Goal: Transaction & Acquisition: Purchase product/service

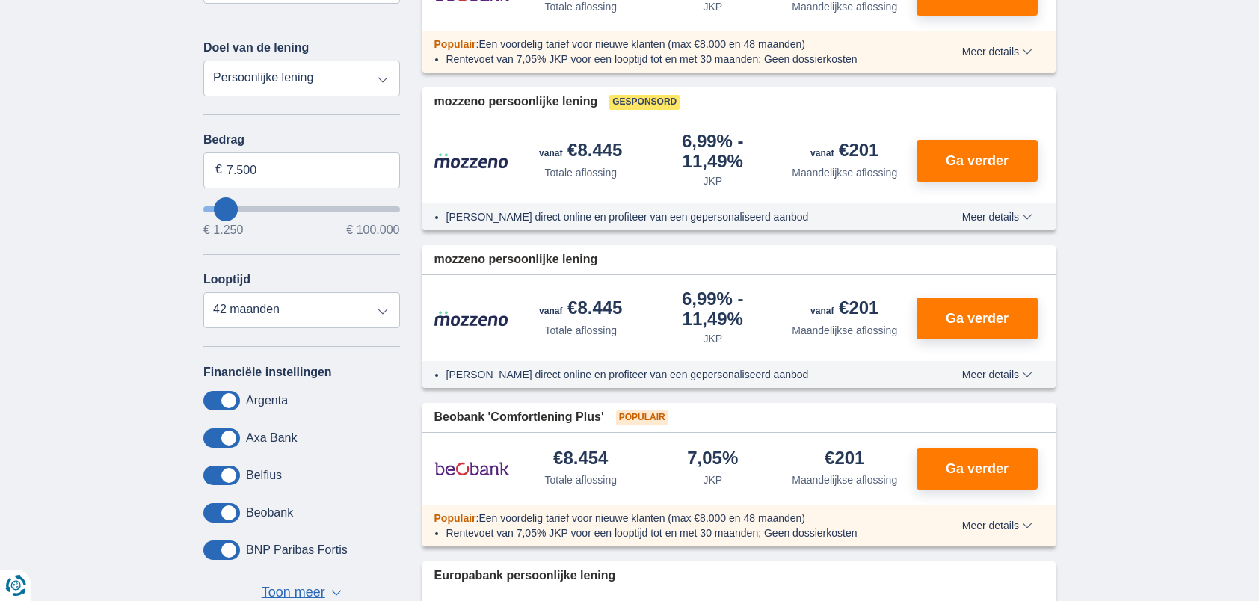
scroll to position [299, 0]
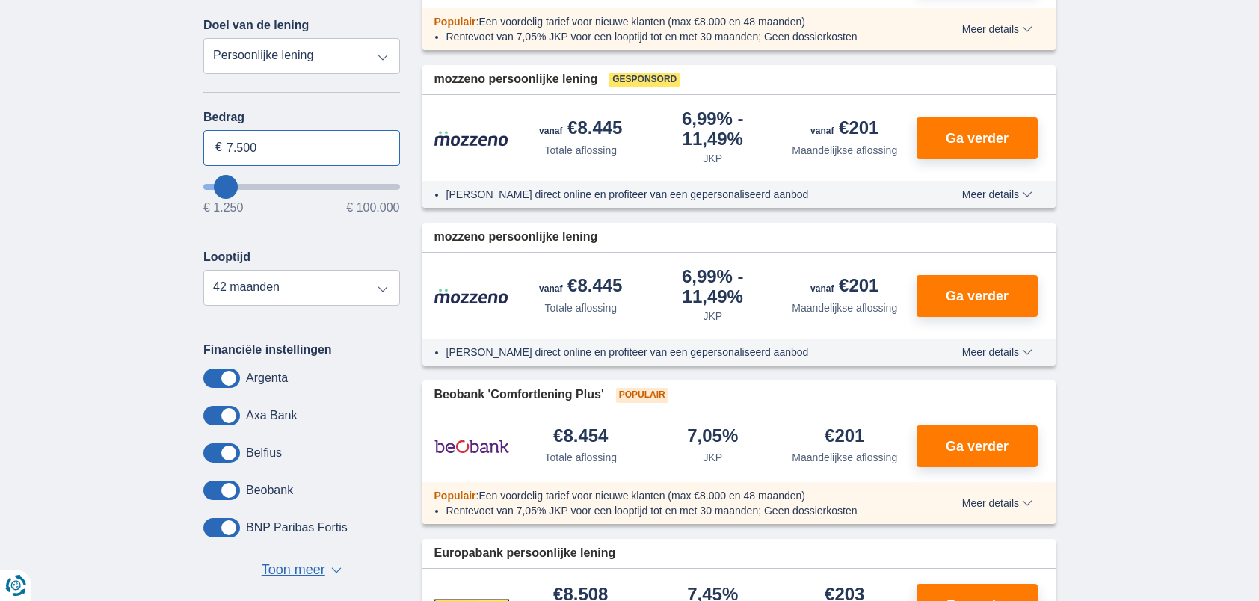
drag, startPoint x: 265, startPoint y: 151, endPoint x: 196, endPoint y: 150, distance: 69.5
click at [196, 150] on div "Annuleren Filters Filteren op Filteren op Totale aflossing JKP Maandelijkse afl…" at bounding box center [301, 247] width 219 height 711
type input "35.000"
type input "35250"
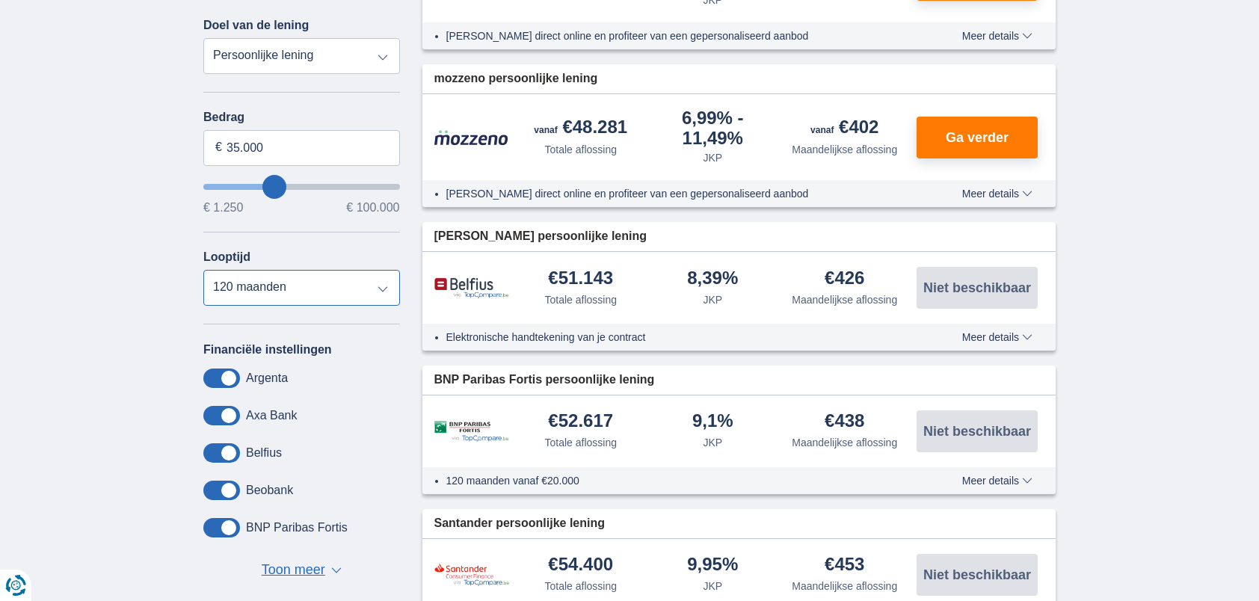
click at [299, 293] on select "12 maanden 18 maanden 24 maanden 30 maanden 36 maanden 42 maanden 48 maanden 60…" at bounding box center [301, 288] width 197 height 36
select select "60"
click at [203, 270] on select "12 maanden 18 maanden 24 maanden 30 maanden 36 maanden 42 maanden 48 maanden 60…" at bounding box center [301, 288] width 197 height 36
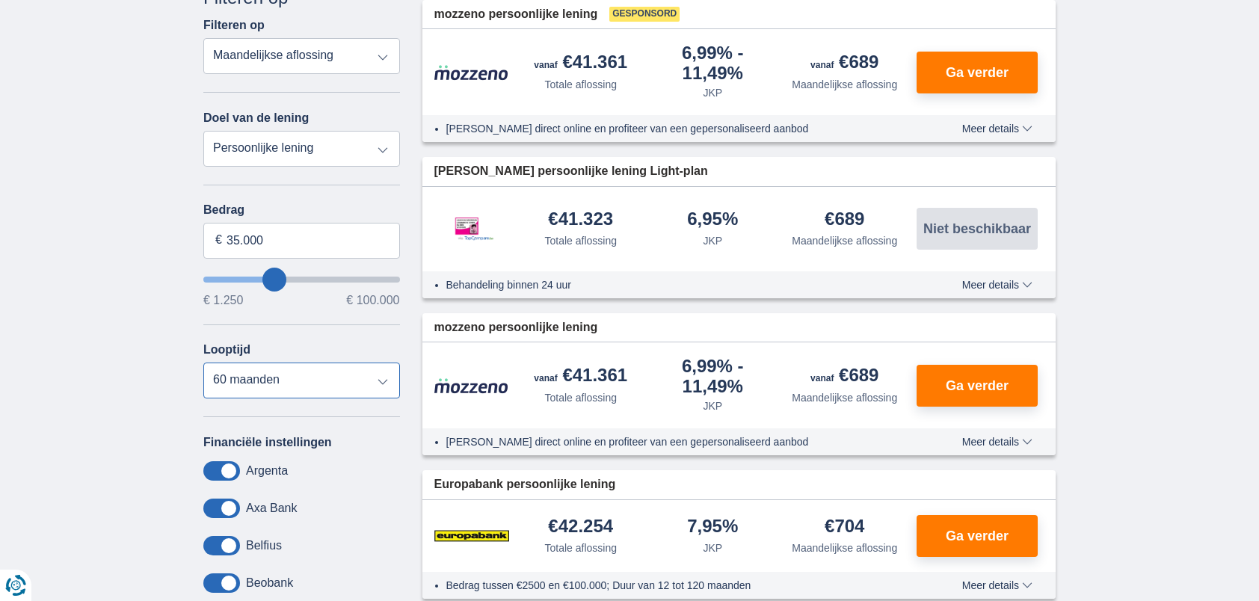
scroll to position [224, 0]
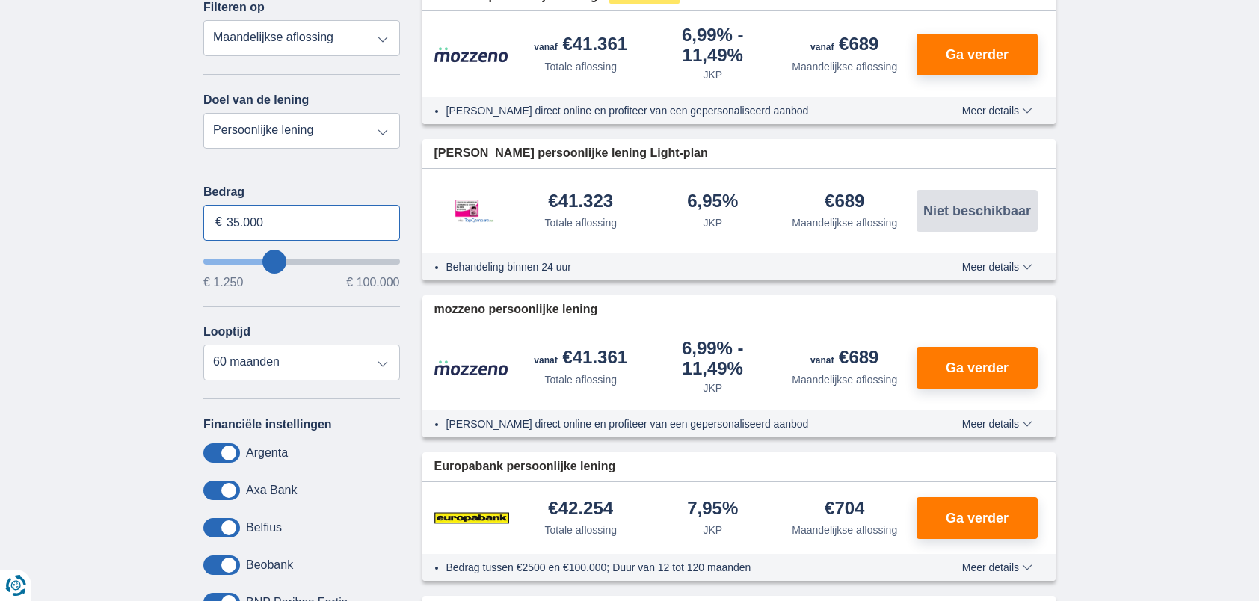
drag, startPoint x: 286, startPoint y: 229, endPoint x: 215, endPoint y: 226, distance: 70.4
click at [215, 226] on div "35.000 €" at bounding box center [301, 223] width 197 height 36
type input "40.000"
type input "40250"
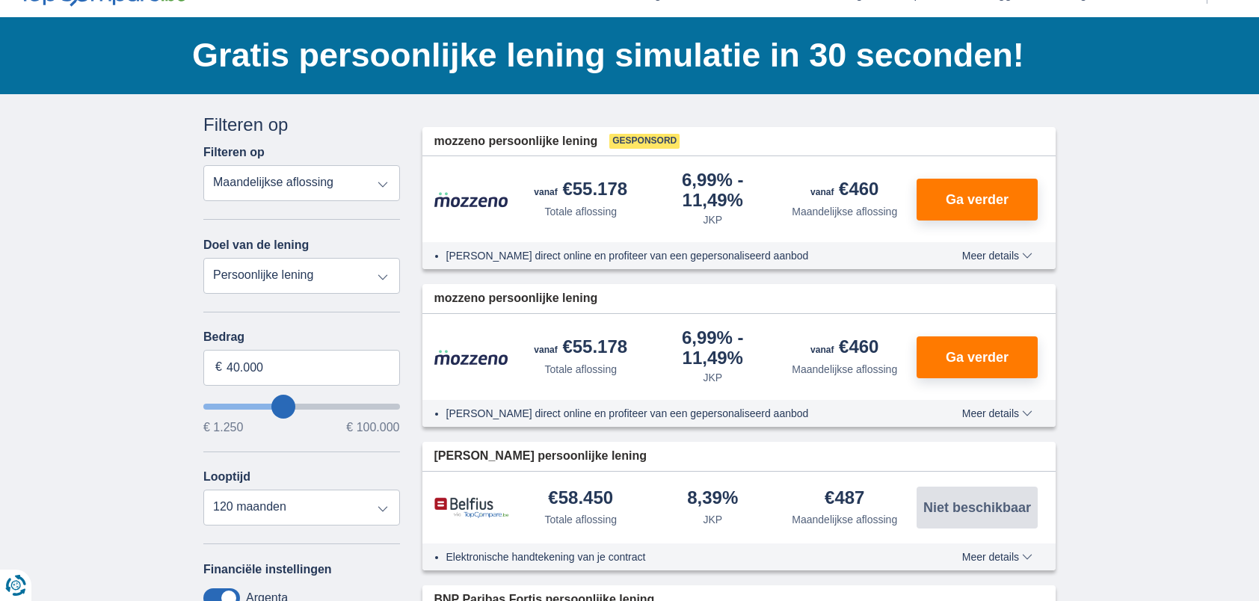
scroll to position [75, 0]
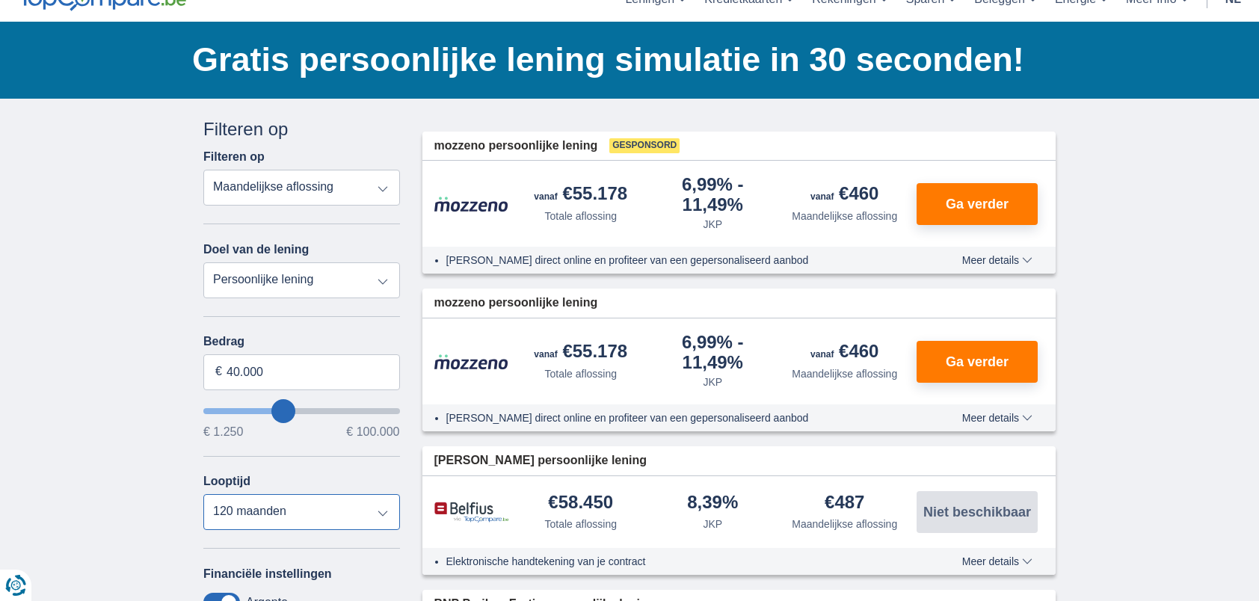
click at [293, 523] on select "12 maanden 18 maanden 24 maanden 30 maanden 36 maanden 42 maanden 48 maanden 60…" at bounding box center [301, 512] width 197 height 36
select select "60"
click at [203, 494] on select "12 maanden 18 maanden 24 maanden 30 maanden 36 maanden 42 maanden 48 maanden 60…" at bounding box center [301, 512] width 197 height 36
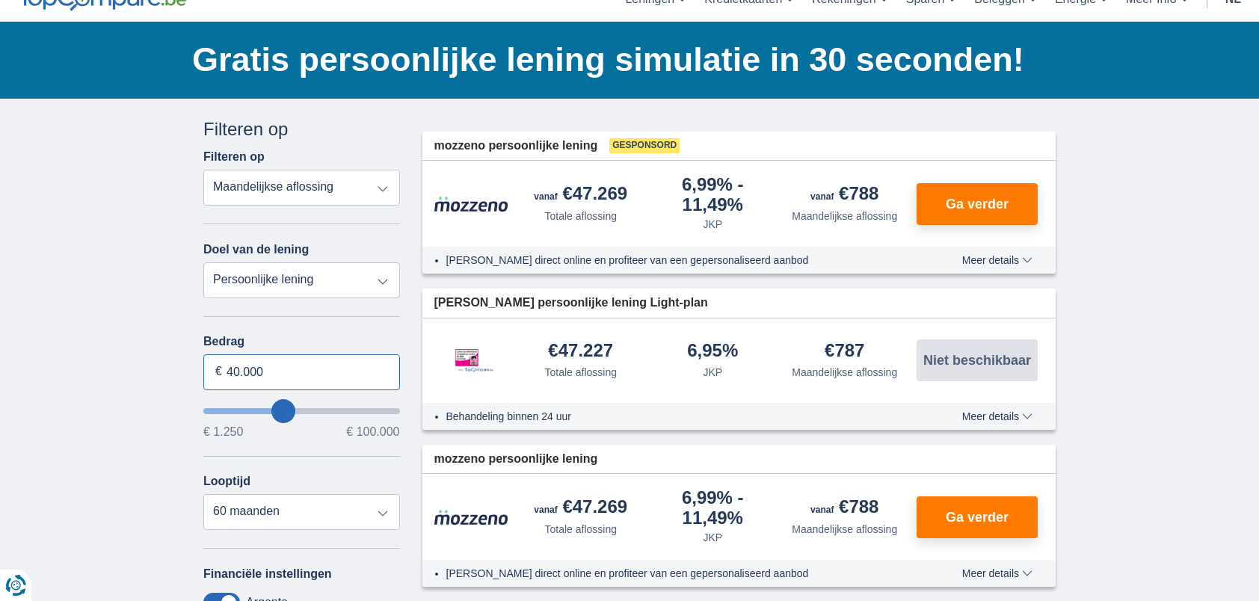
drag, startPoint x: 286, startPoint y: 374, endPoint x: 123, endPoint y: 374, distance: 162.9
type input "35.000"
type input "35250"
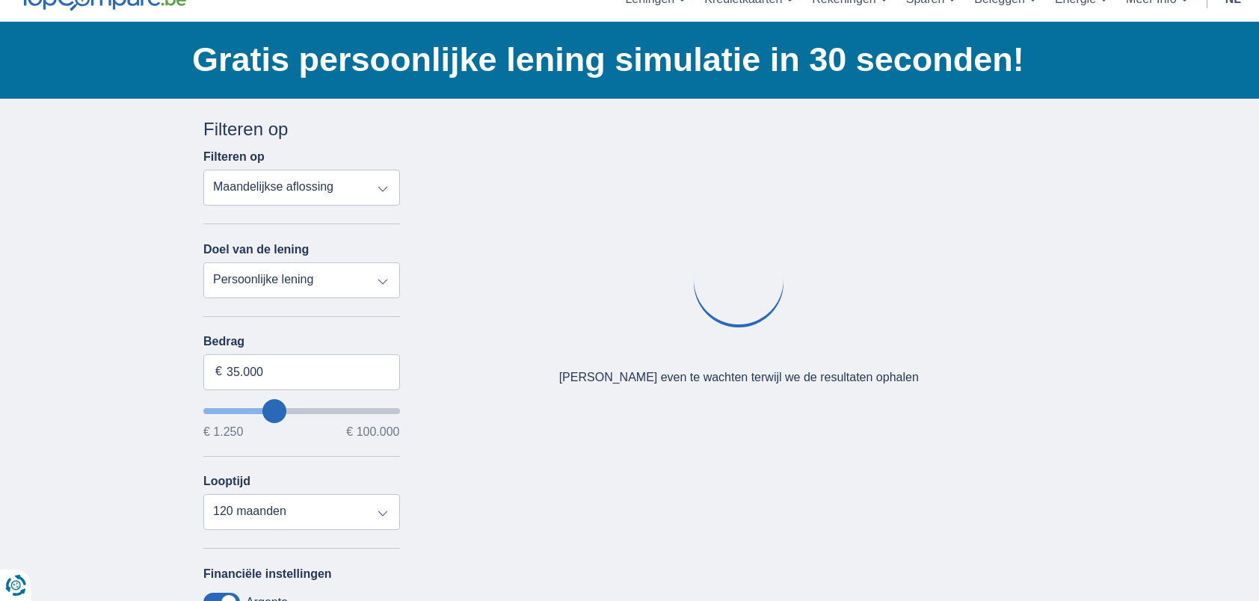
click at [116, 416] on div "× widget.non-eligible-application.title widget.non-eligible-application.text no…" at bounding box center [629, 481] width 1259 height 765
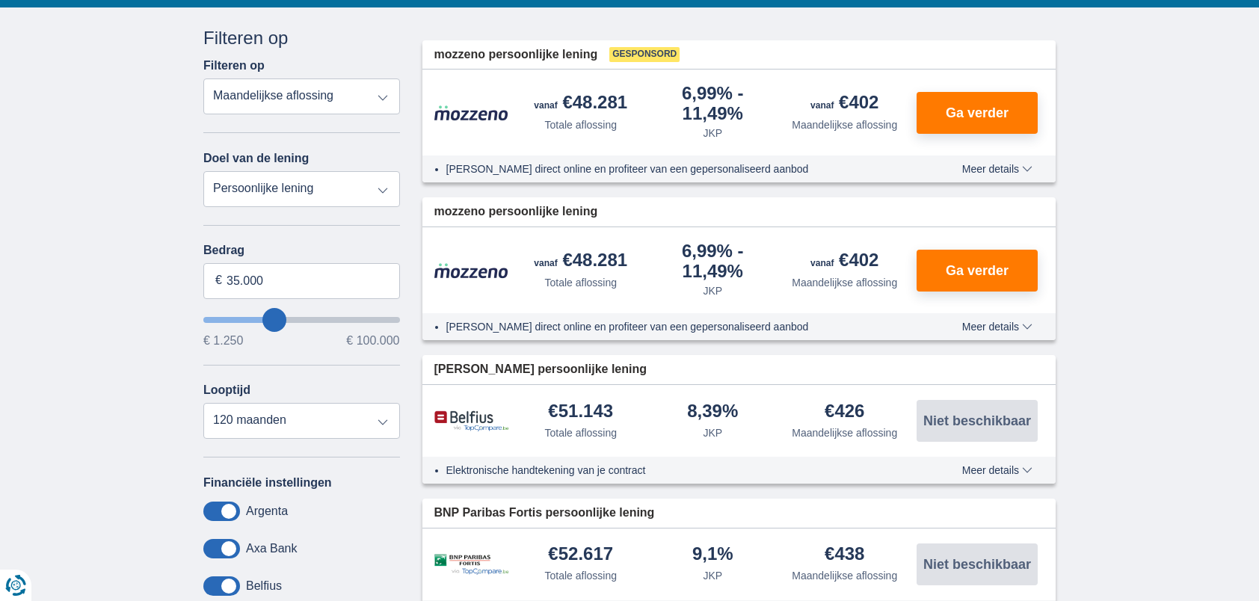
scroll to position [224, 0]
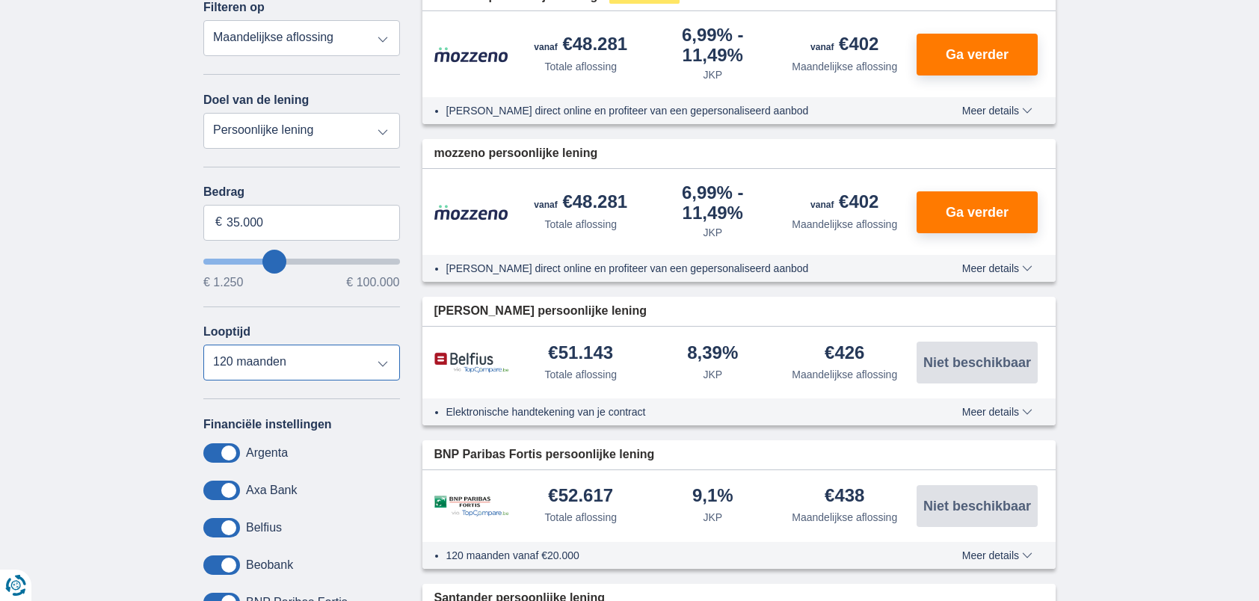
click at [264, 364] on select "12 maanden 18 maanden 24 maanden 30 maanden 36 maanden 42 maanden 48 maanden 60…" at bounding box center [301, 363] width 197 height 36
select select "60"
click at [203, 345] on select "12 maanden 18 maanden 24 maanden 30 maanden 36 maanden 42 maanden 48 maanden 60…" at bounding box center [301, 363] width 197 height 36
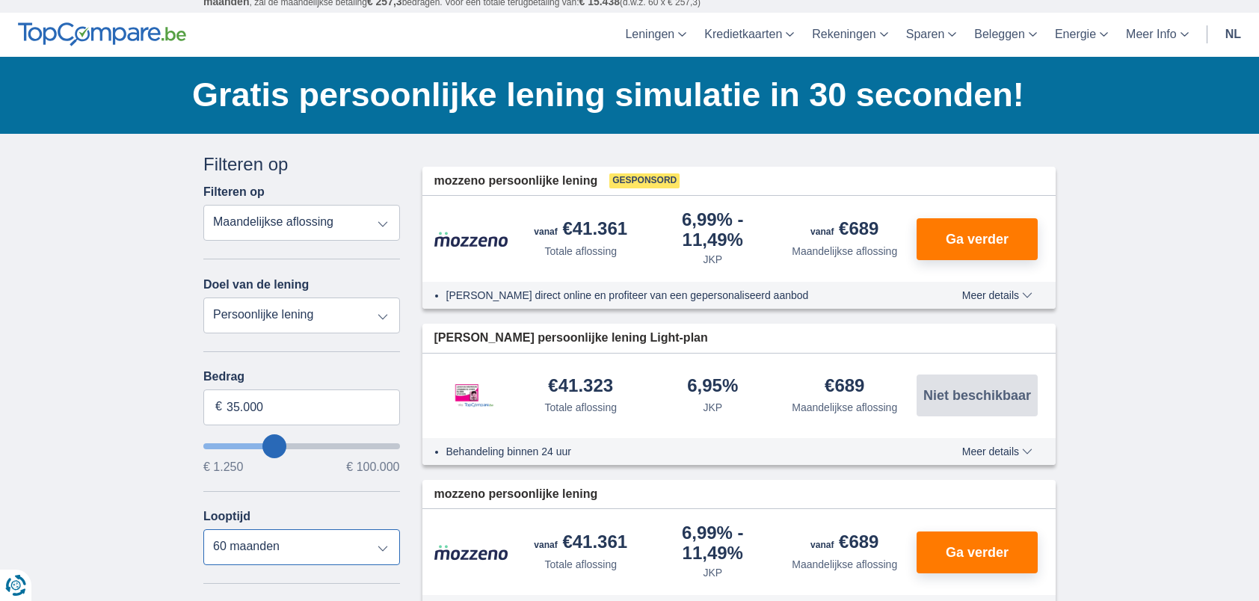
scroll to position [0, 0]
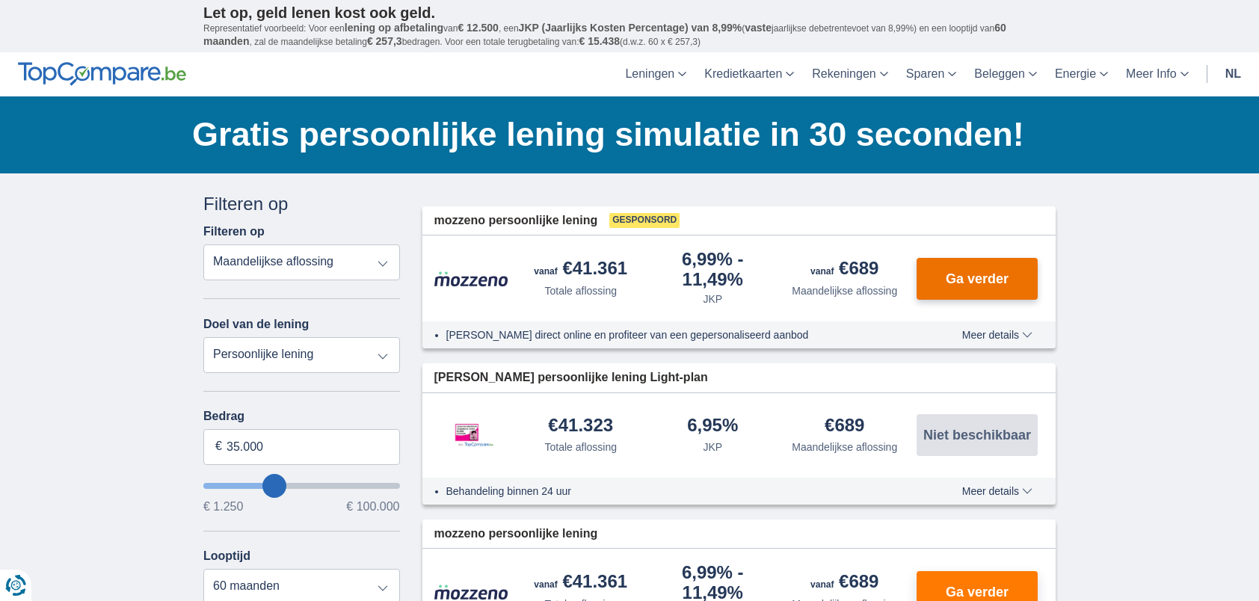
click at [996, 280] on span "Ga verder" at bounding box center [977, 278] width 63 height 13
